Goal: Information Seeking & Learning: Understand process/instructions

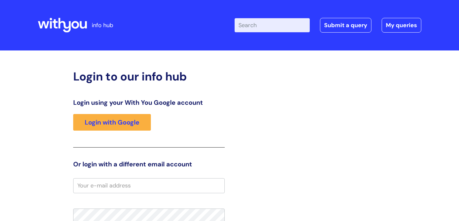
click at [114, 192] on input "email" at bounding box center [149, 186] width 152 height 15
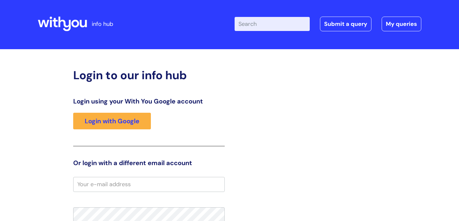
scroll to position [65, 0]
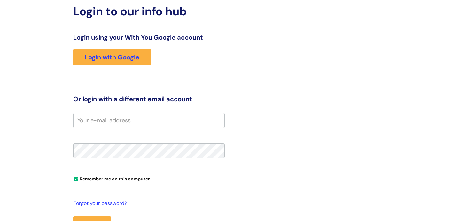
click at [128, 136] on fieldset "Remember me on this computer Forgot your password? Login" at bounding box center [149, 187] width 152 height 149
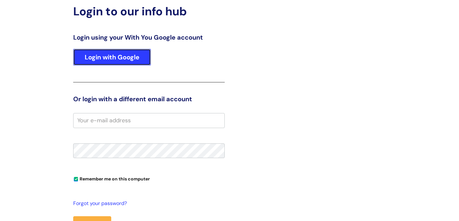
click at [120, 62] on link "Login with Google" at bounding box center [112, 57] width 78 height 17
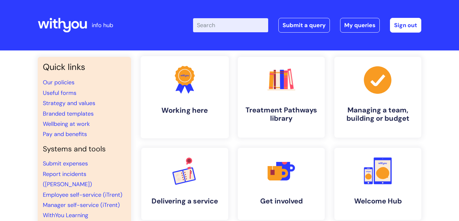
click at [204, 109] on h4 "Working here" at bounding box center [185, 110] width 78 height 9
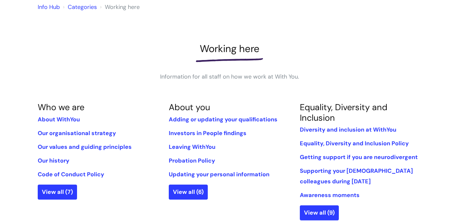
scroll to position [58, 0]
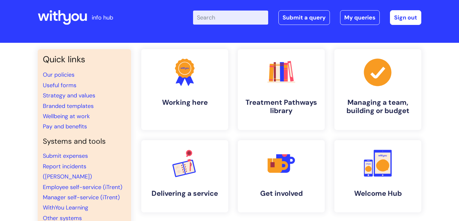
scroll to position [11, 0]
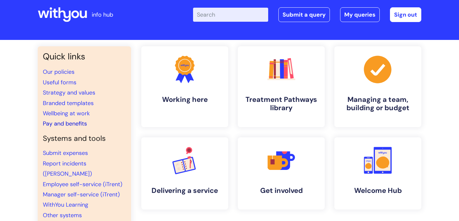
click at [79, 124] on link "Pay and benefits" at bounding box center [65, 124] width 44 height 8
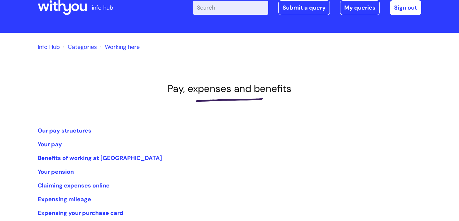
scroll to position [32, 0]
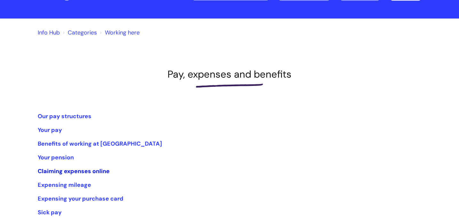
click at [56, 171] on link "Claiming expenses online" at bounding box center [74, 172] width 72 height 8
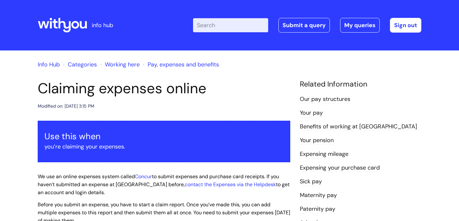
click at [68, 33] on div at bounding box center [62, 25] width 49 height 25
click at [72, 30] on icon at bounding box center [62, 25] width 49 height 15
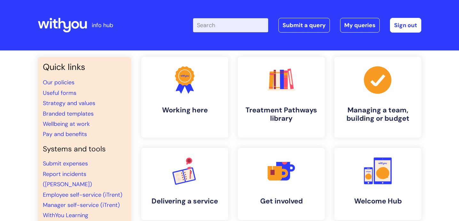
click at [52, 24] on icon at bounding box center [62, 25] width 49 height 15
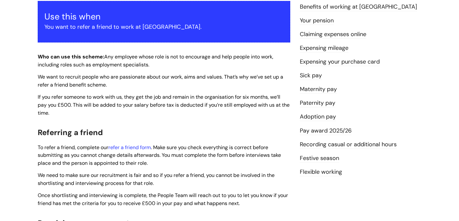
scroll to position [108, 0]
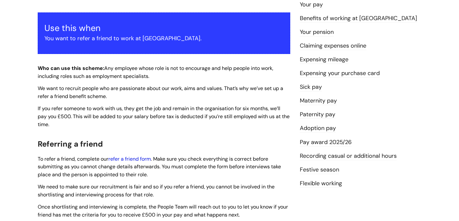
click at [139, 158] on link "refer a friend form" at bounding box center [129, 159] width 43 height 7
